Goal: Use online tool/utility

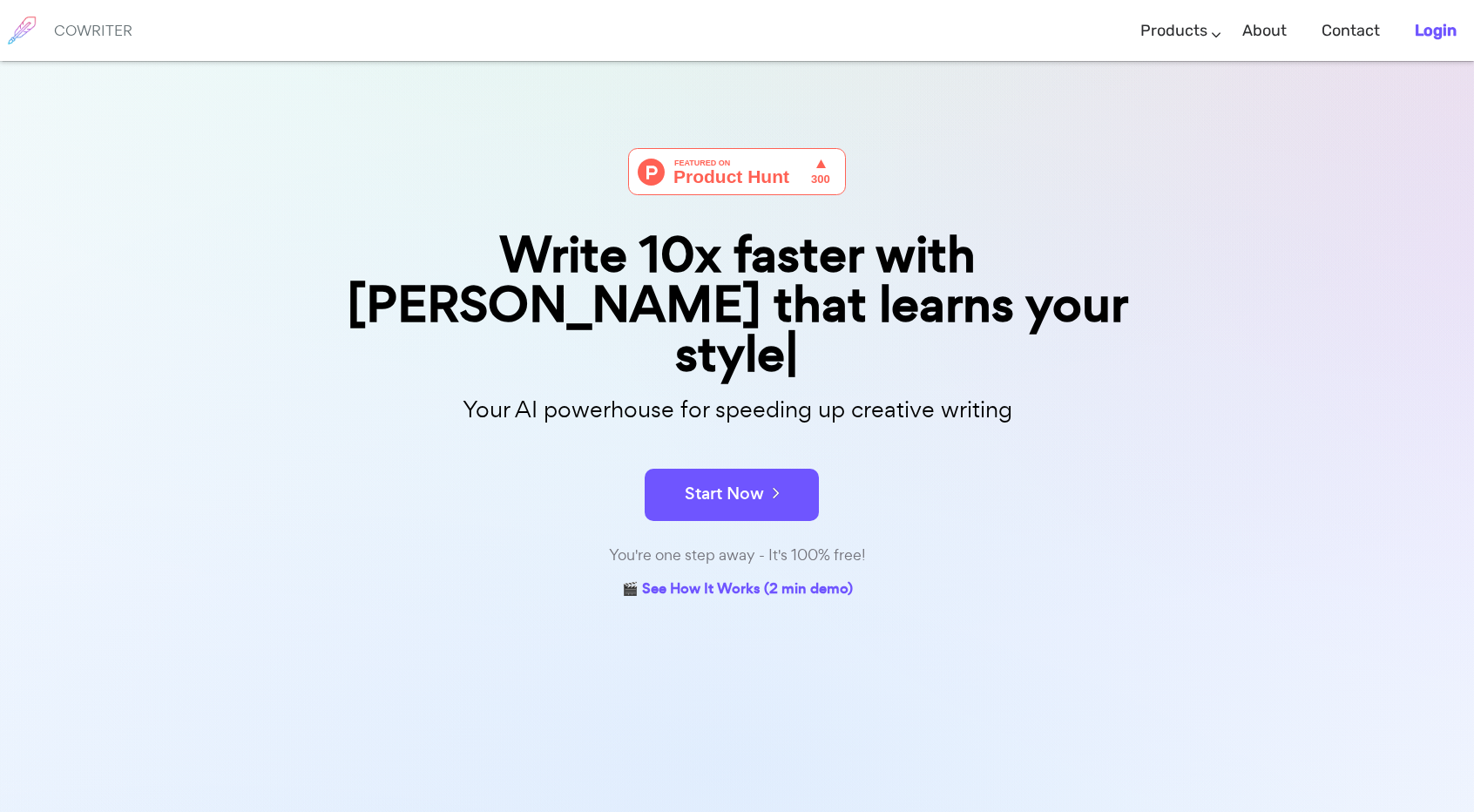
click at [1422, 35] on b "Login" at bounding box center [1435, 31] width 42 height 19
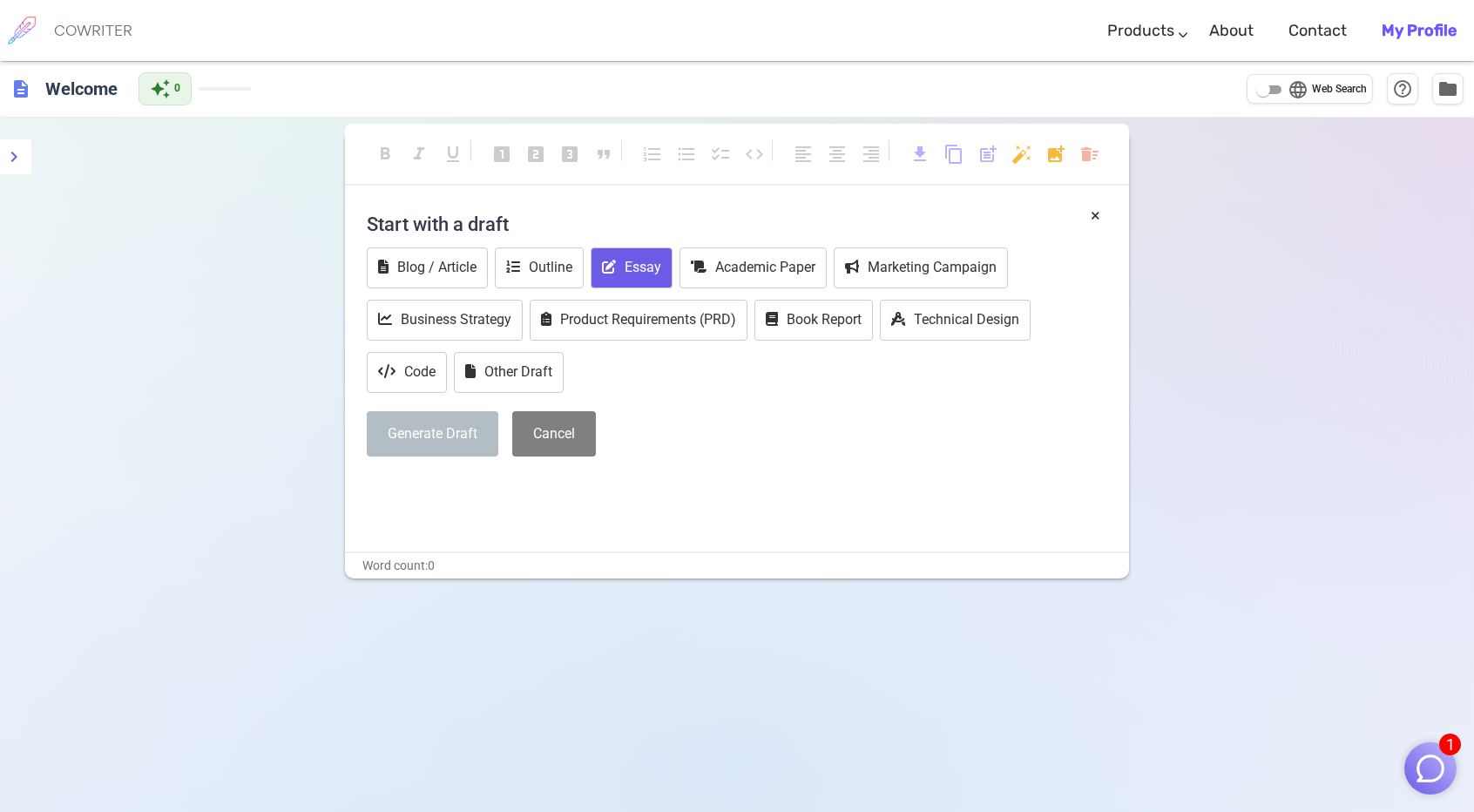
click at [667, 281] on button "Essay" at bounding box center [631, 268] width 82 height 41
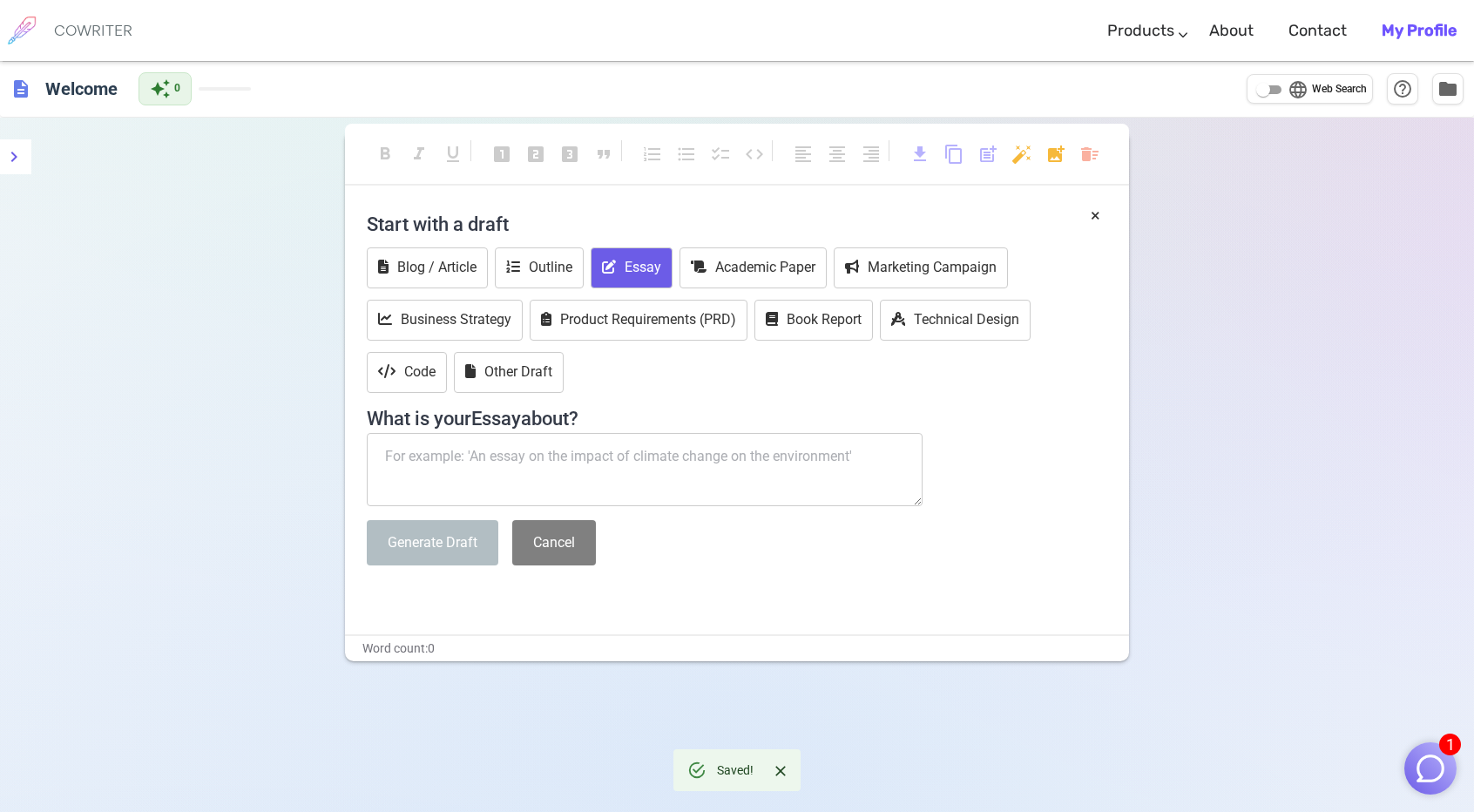
click at [437, 470] on textarea at bounding box center [644, 469] width 556 height 73
